Goal: Task Accomplishment & Management: Use online tool/utility

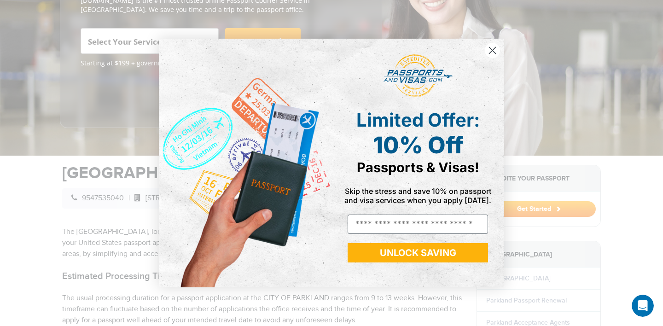
click at [489, 52] on circle "Close dialog" at bounding box center [492, 50] width 15 height 15
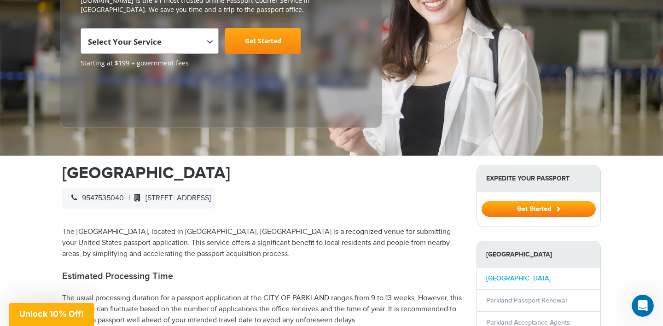
click at [501, 274] on link "[GEOGRAPHIC_DATA]" at bounding box center [518, 278] width 64 height 8
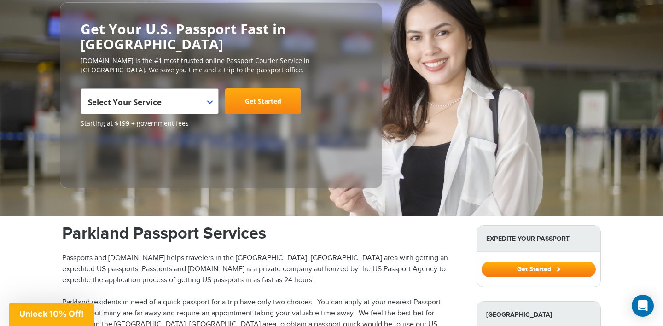
scroll to position [105, 0]
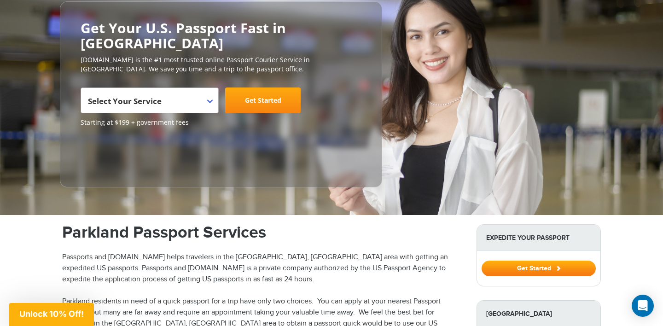
click at [205, 91] on span "Select Your Service" at bounding box center [148, 104] width 121 height 26
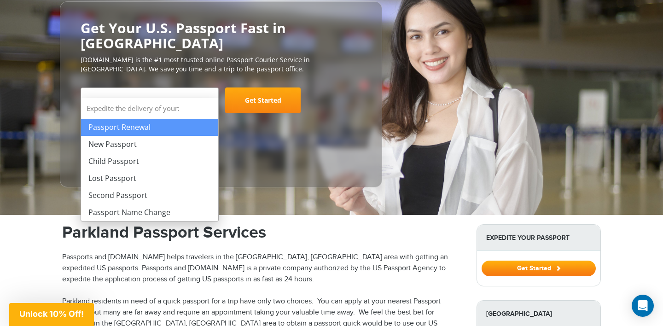
select select "**********"
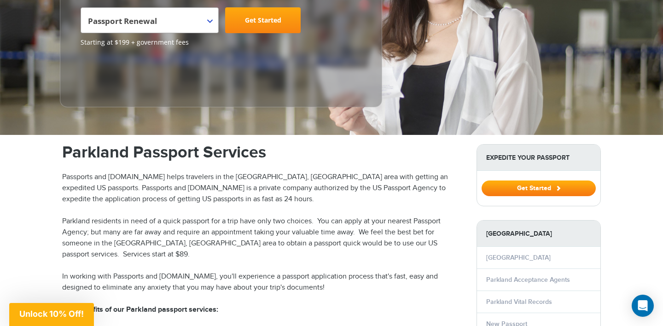
scroll to position [180, 0]
